Goal: Transaction & Acquisition: Download file/media

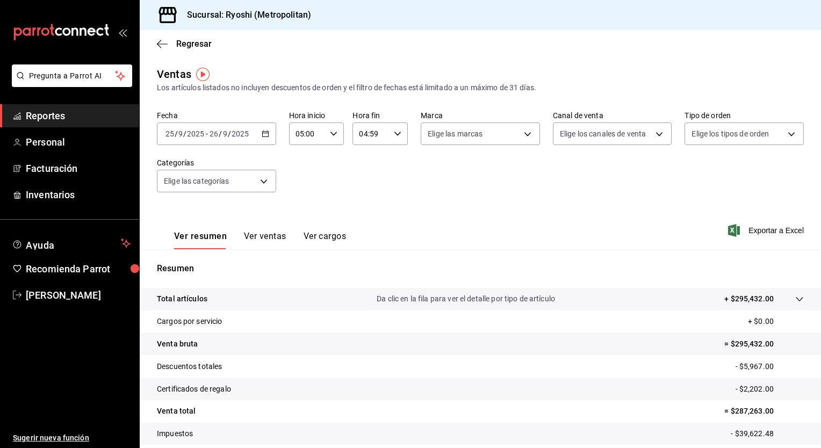
click at [443, 199] on div "Fecha [DATE] [DATE] - [DATE] [DATE] Hora inicio 05:00 Hora inicio Hora fin 04:5…" at bounding box center [480, 158] width 647 height 95
click at [266, 137] on icon "button" at bounding box center [266, 134] width 8 height 8
click at [509, 260] on div "Resumen Total artículos Da clic en la fila para ver el detalle por tipo de artí…" at bounding box center [480, 364] width 681 height 231
click at [264, 139] on div "[DATE] [DATE] - [DATE] [DATE]" at bounding box center [216, 133] width 119 height 23
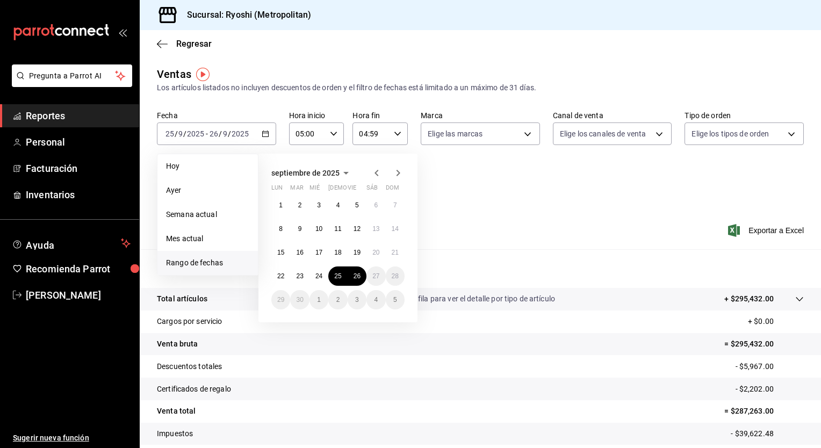
click at [375, 175] on icon "button" at bounding box center [376, 173] width 13 height 13
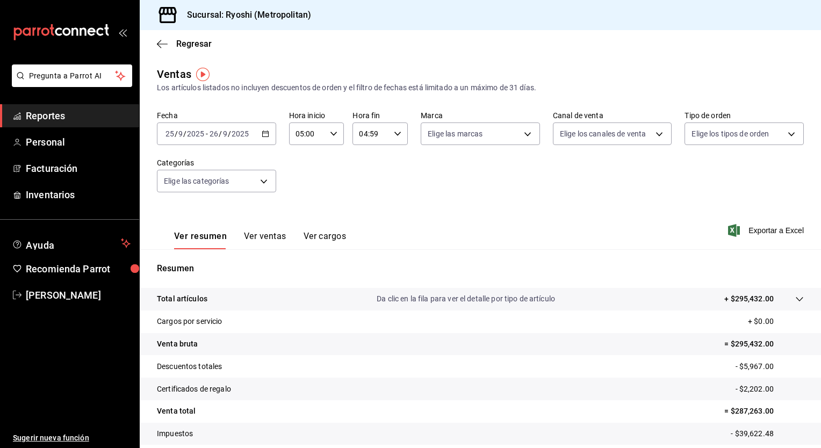
click at [494, 214] on div "Ver resumen Ver ventas Ver cargos Exportar a Excel" at bounding box center [480, 227] width 681 height 44
click at [264, 135] on icon "button" at bounding box center [266, 134] width 8 height 8
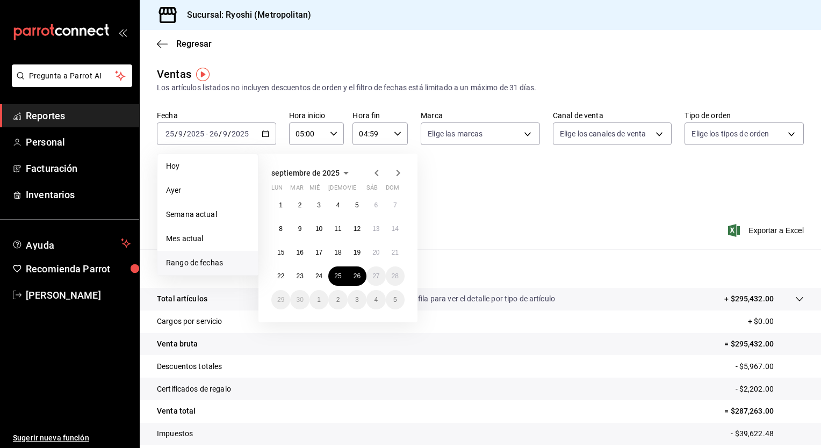
click at [376, 175] on icon "button" at bounding box center [376, 173] width 13 height 13
click at [357, 204] on abbr "1" at bounding box center [357, 205] width 4 height 8
click at [394, 297] on abbr "31" at bounding box center [395, 300] width 7 height 8
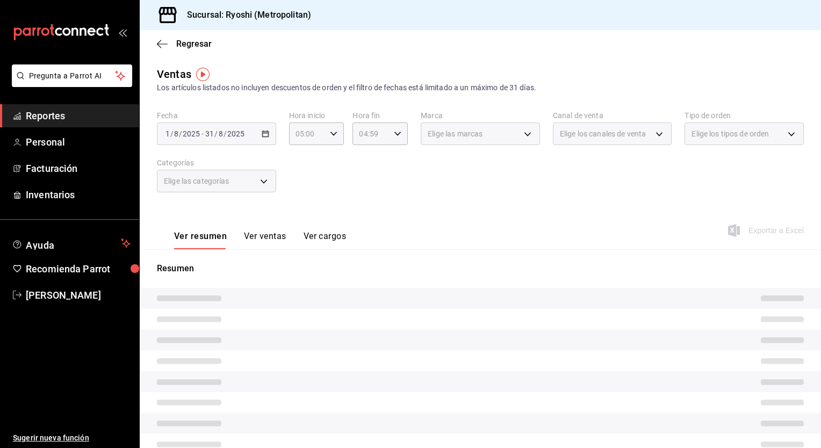
click at [426, 199] on div "Fecha [DATE] [DATE] - [DATE] [DATE] Hora inicio 05:00 Hora inicio Hora fin 04:5…" at bounding box center [480, 158] width 647 height 95
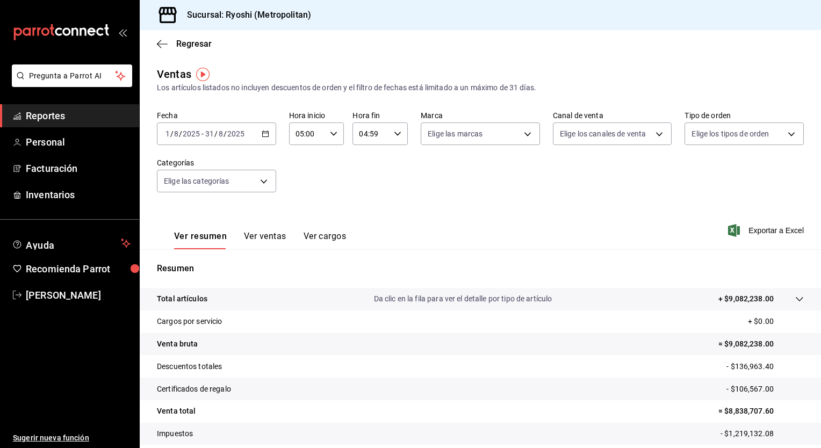
click at [494, 198] on div "Fecha [DATE] [DATE] - [DATE] [DATE] Hora inicio 05:00 Hora inicio Hora fin 04:5…" at bounding box center [480, 158] width 647 height 95
click at [775, 233] on span "Exportar a Excel" at bounding box center [767, 230] width 74 height 13
click at [267, 135] on icon "button" at bounding box center [266, 134] width 8 height 8
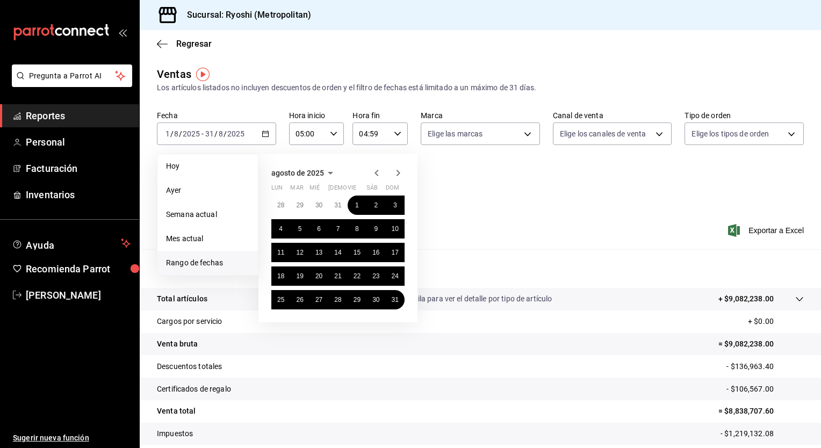
click at [376, 177] on icon "button" at bounding box center [376, 173] width 13 height 13
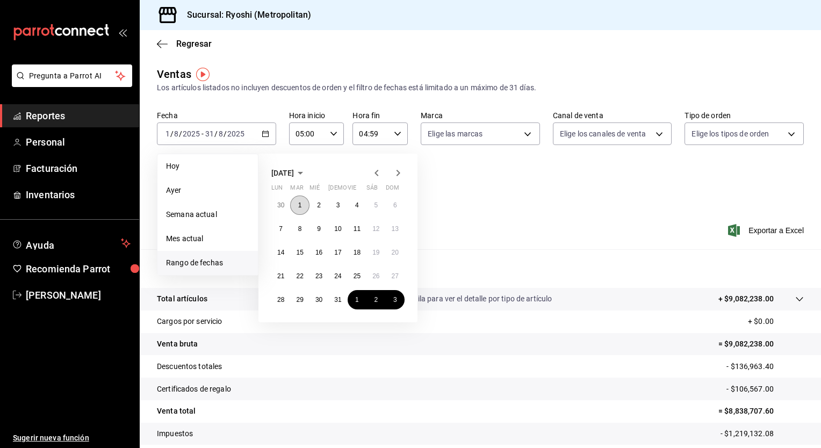
click at [299, 203] on abbr "1" at bounding box center [300, 205] width 4 height 8
click at [341, 302] on abbr "31" at bounding box center [337, 300] width 7 height 8
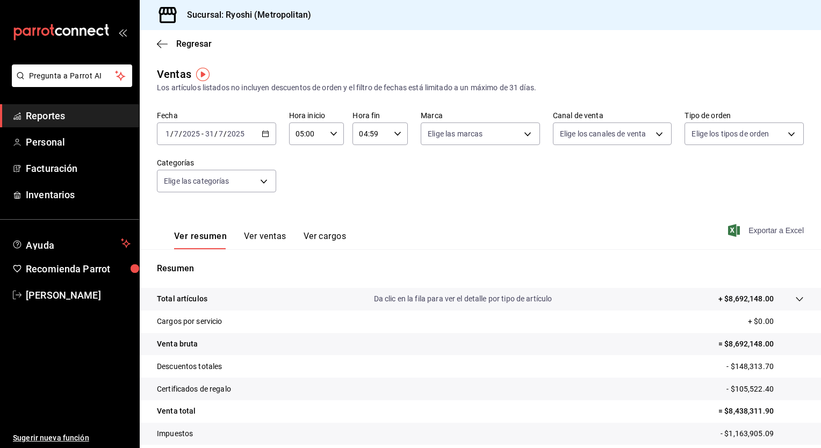
click at [766, 233] on span "Exportar a Excel" at bounding box center [767, 230] width 74 height 13
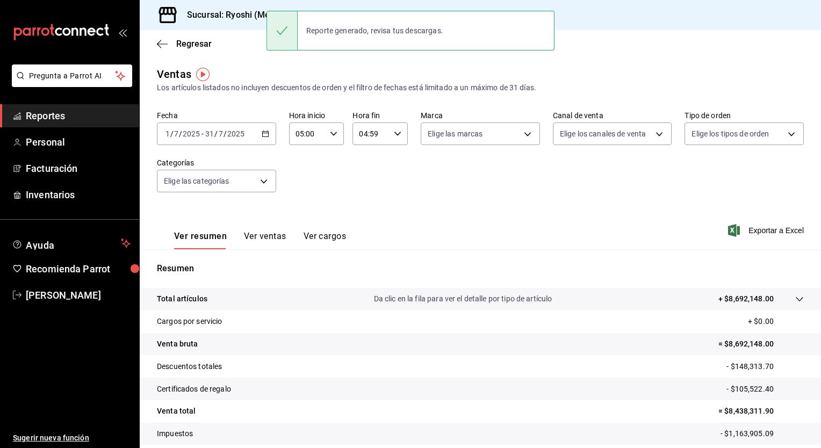
click at [436, 220] on div "Ver resumen Ver ventas Ver cargos Exportar a Excel" at bounding box center [480, 227] width 681 height 44
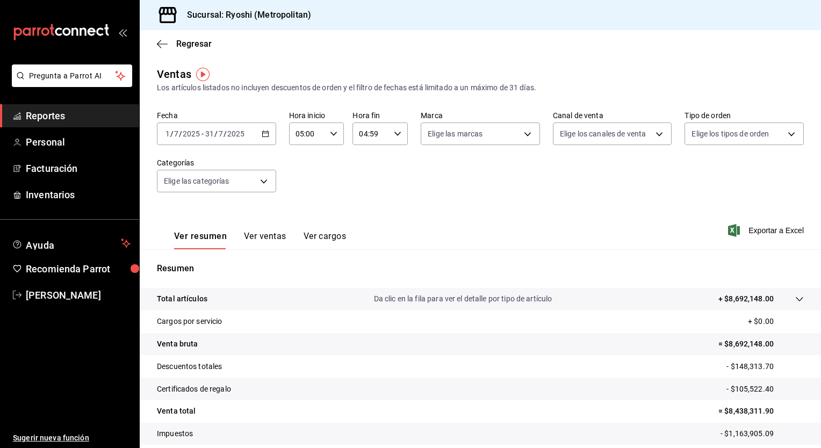
click at [434, 215] on div "Ver resumen Ver ventas Ver cargos Exportar a Excel" at bounding box center [480, 227] width 681 height 44
click at [383, 66] on div "Ventas Los artículos listados no incluyen descuentos de orden y el filtro de fe…" at bounding box center [480, 79] width 647 height 27
